Goal: Navigation & Orientation: Find specific page/section

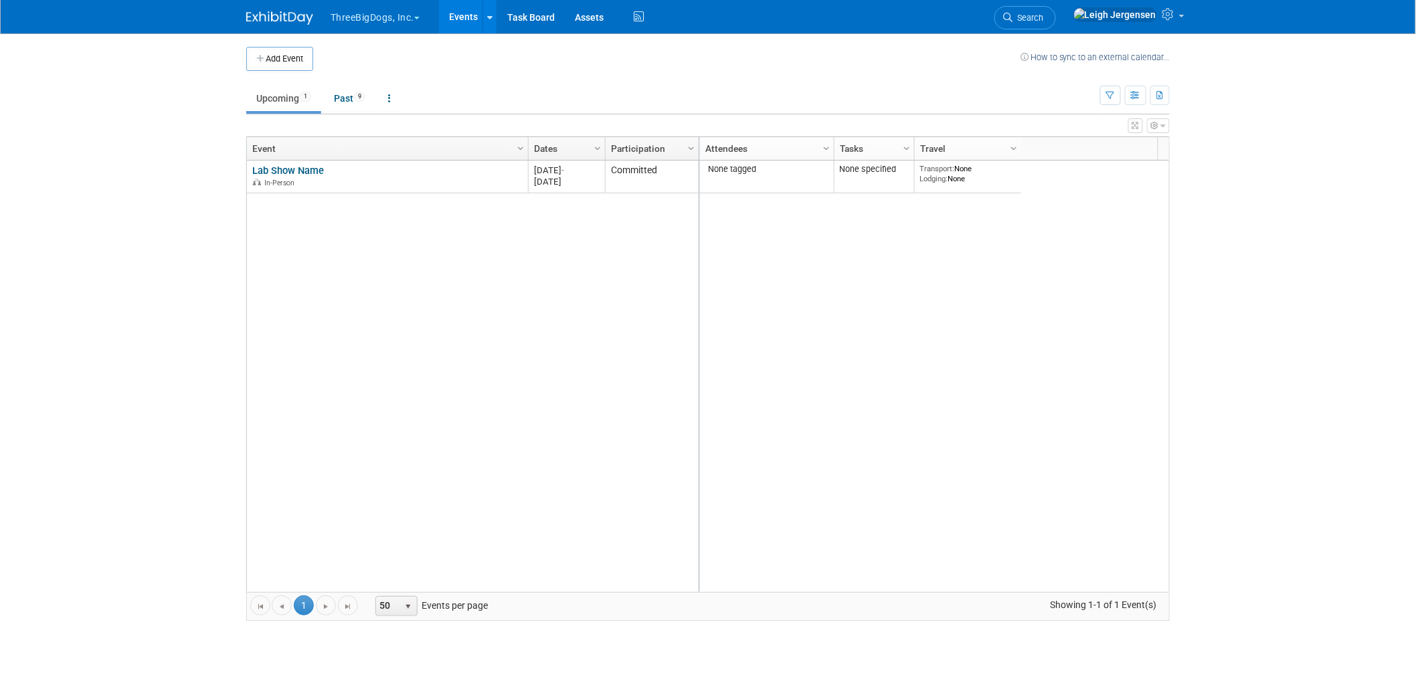
click at [348, 12] on button "ThreeBigDogs, Inc." at bounding box center [382, 14] width 107 height 29
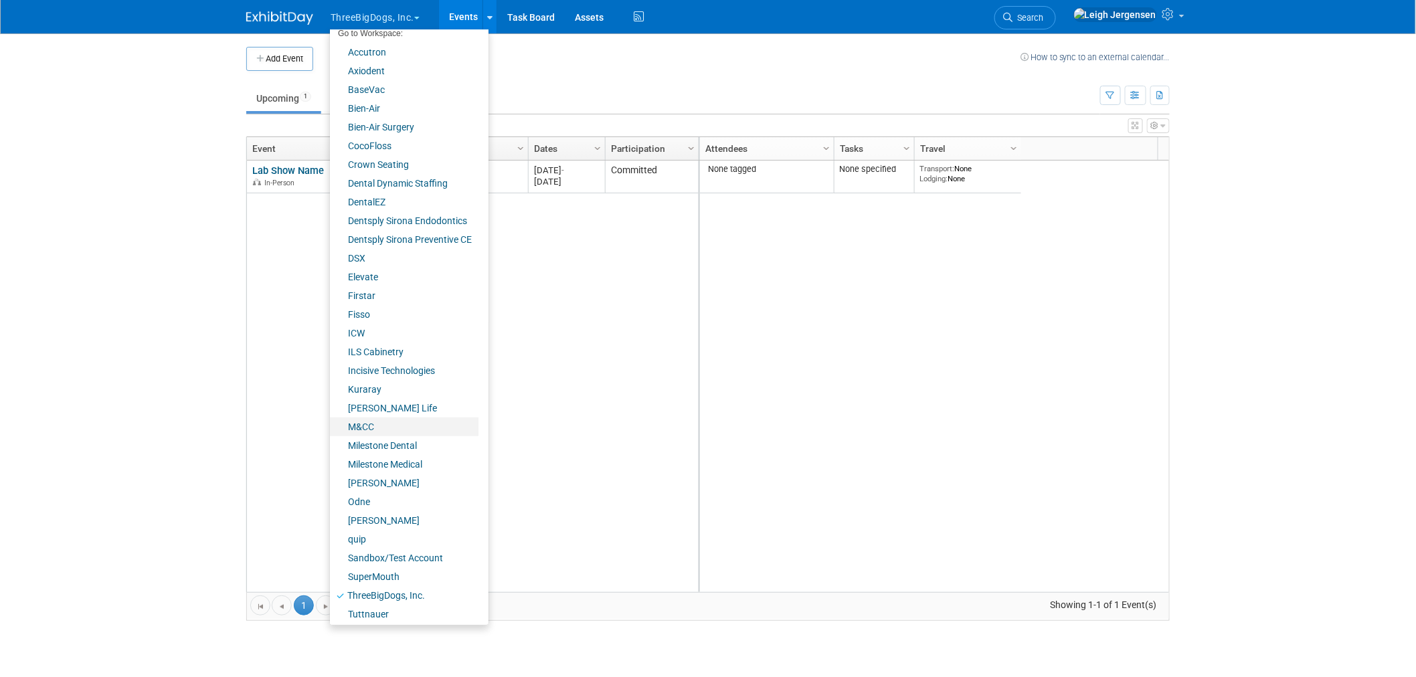
scroll to position [51, 0]
click at [383, 570] on link "SuperMouth" at bounding box center [404, 574] width 149 height 19
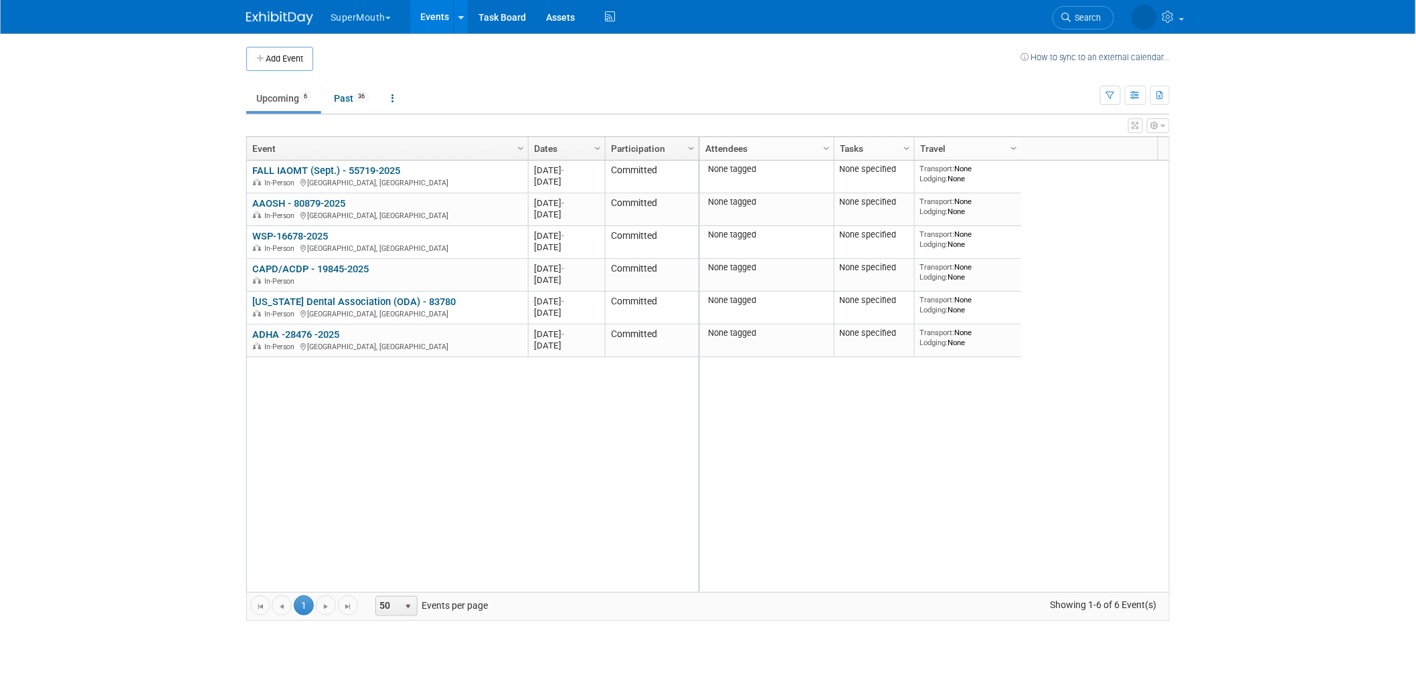
click at [349, 17] on button "SuperMouth" at bounding box center [368, 14] width 78 height 29
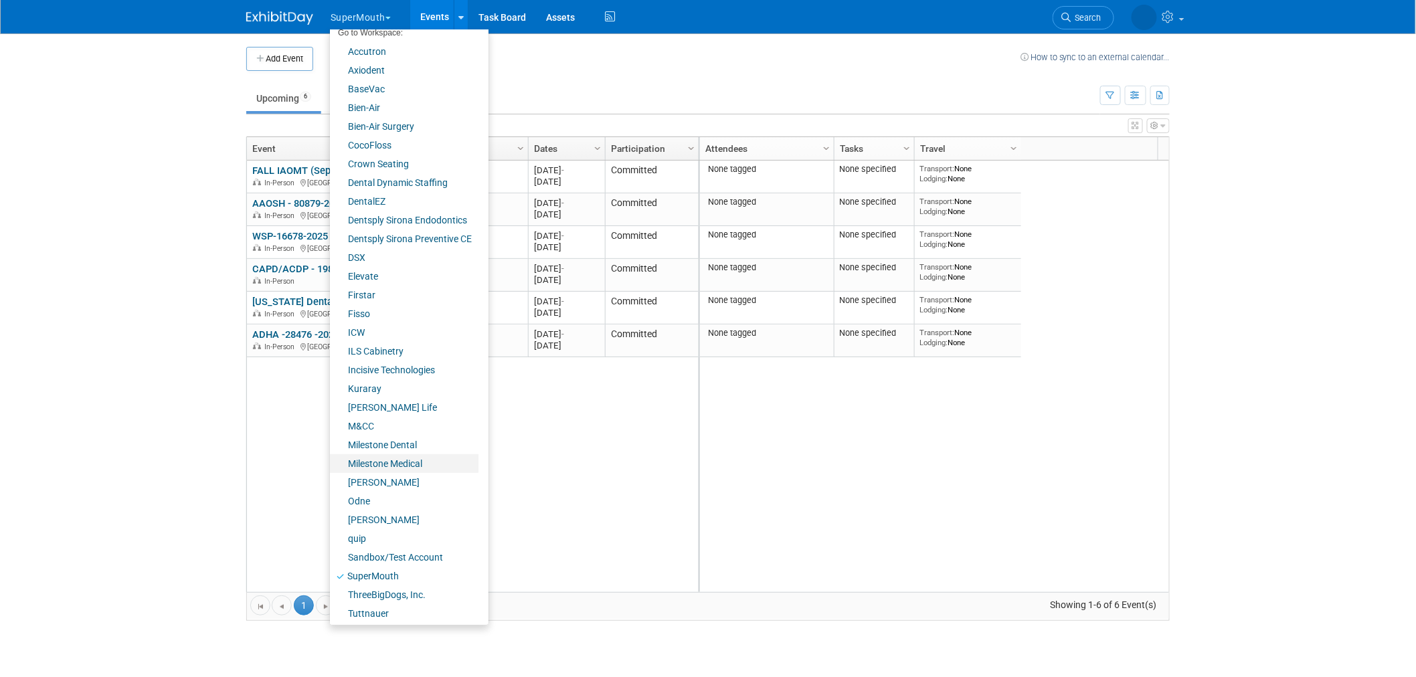
scroll to position [51, 0]
click at [355, 535] on link "quip" at bounding box center [404, 537] width 149 height 19
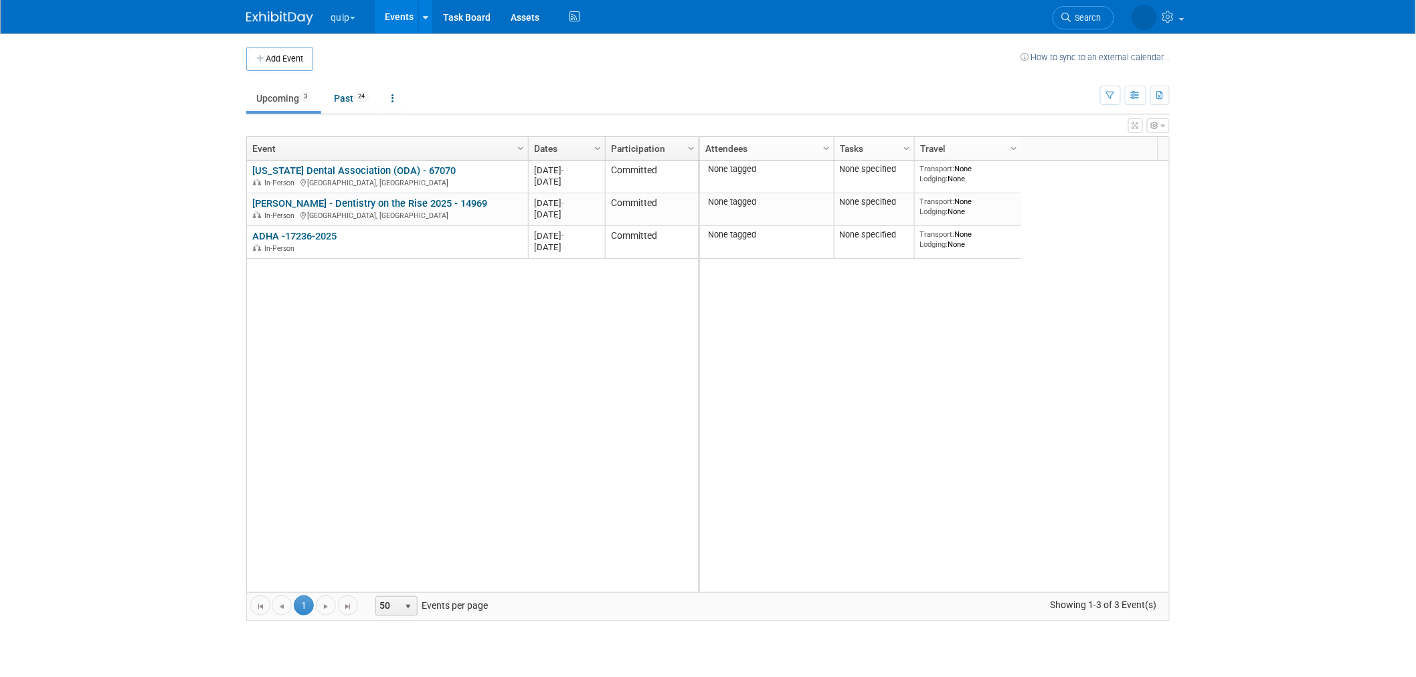
click at [351, 14] on button "quip" at bounding box center [350, 14] width 43 height 29
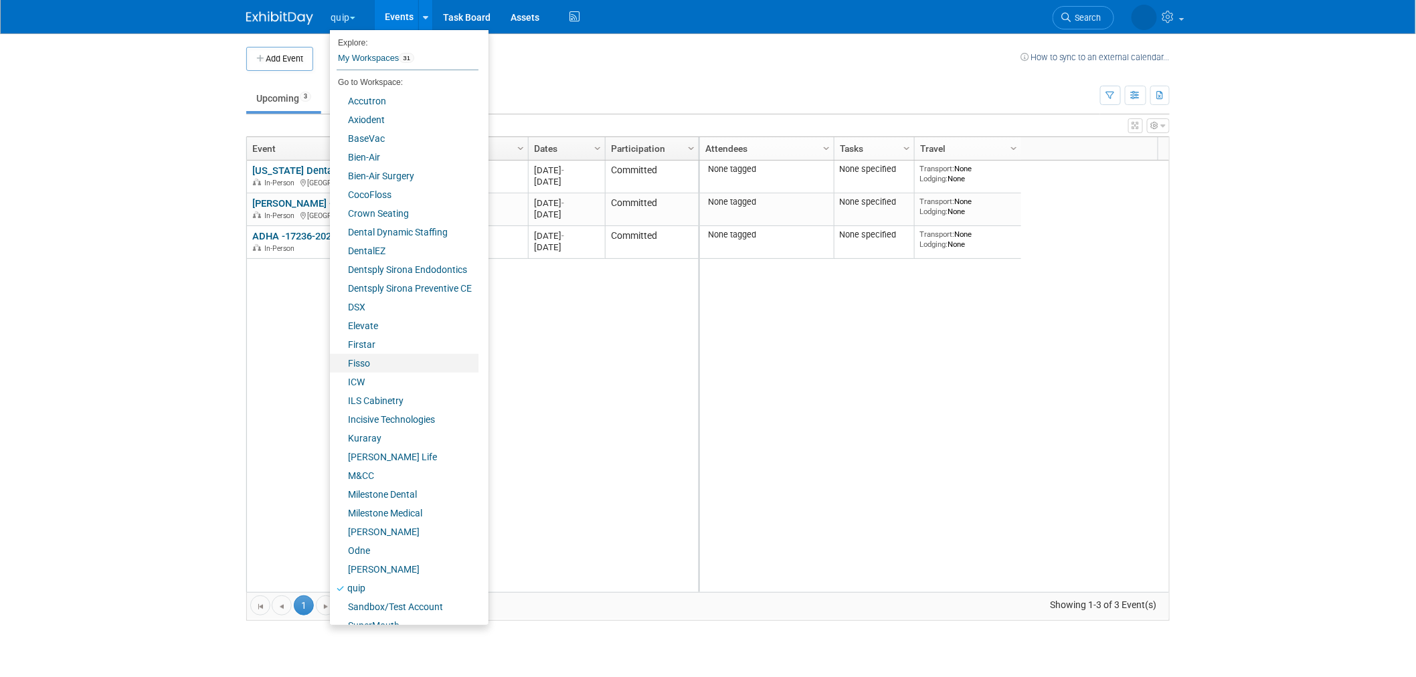
click at [375, 357] on link "Fisso" at bounding box center [404, 363] width 149 height 19
